Goal: Find contact information: Find contact information

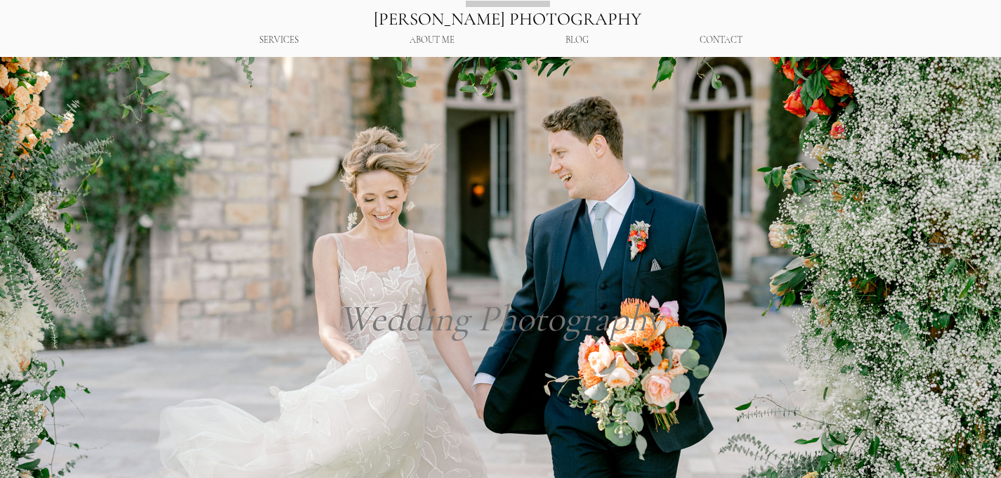
scroll to position [2609, 0]
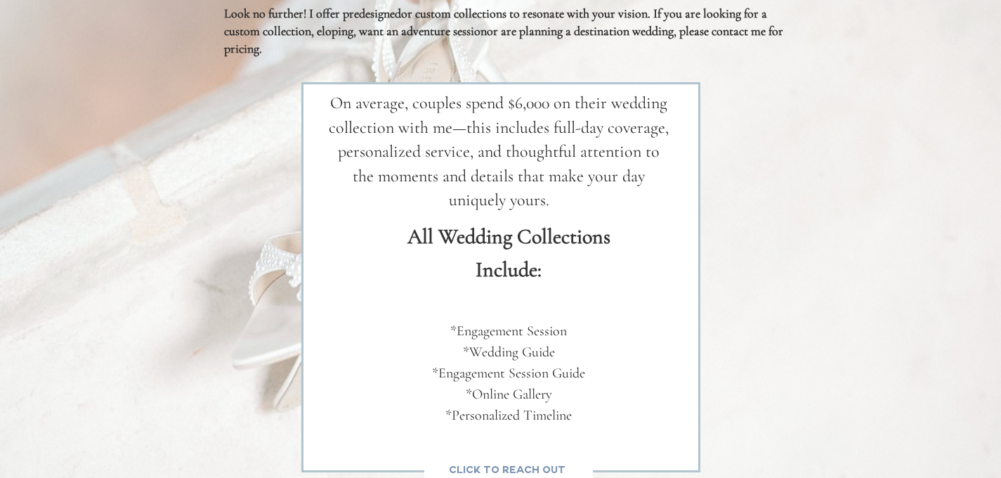
click at [501, 464] on span "cLick to reach out" at bounding box center [507, 471] width 117 height 14
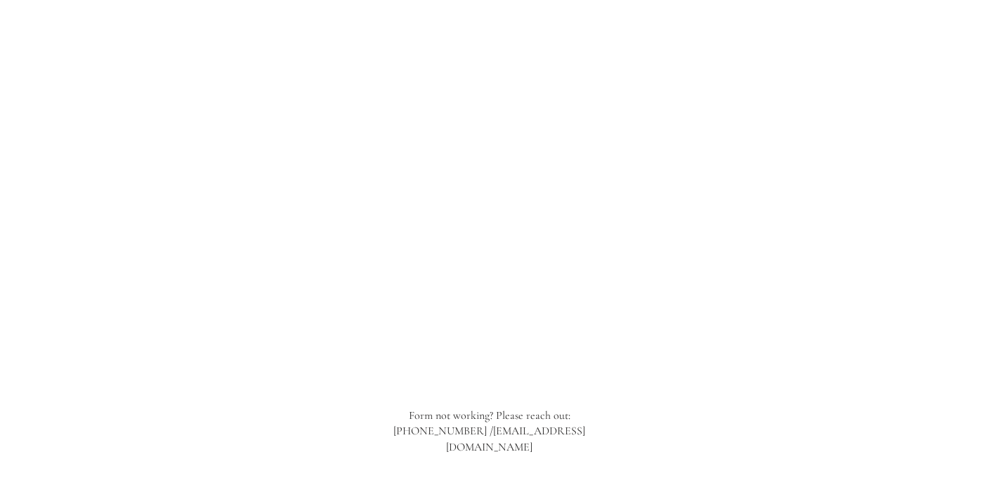
scroll to position [1376, 0]
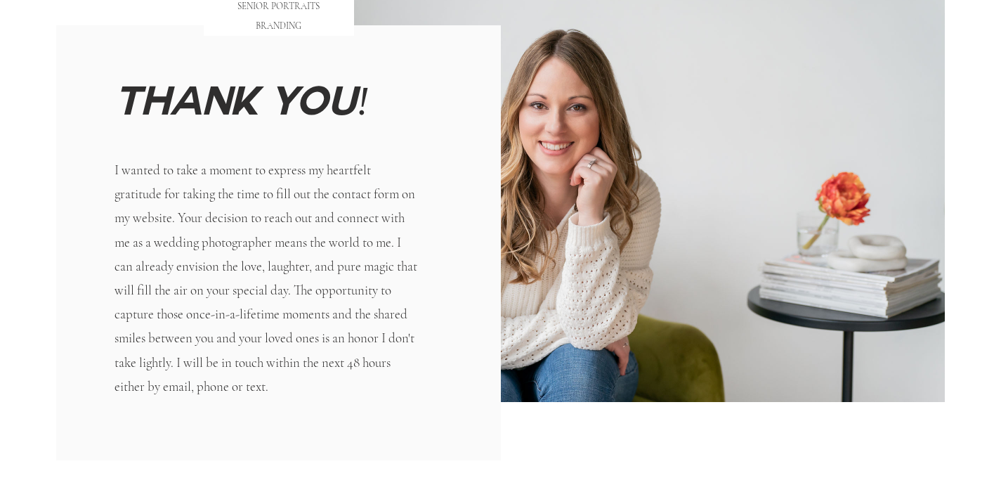
scroll to position [121, 0]
